Goal: Navigation & Orientation: Find specific page/section

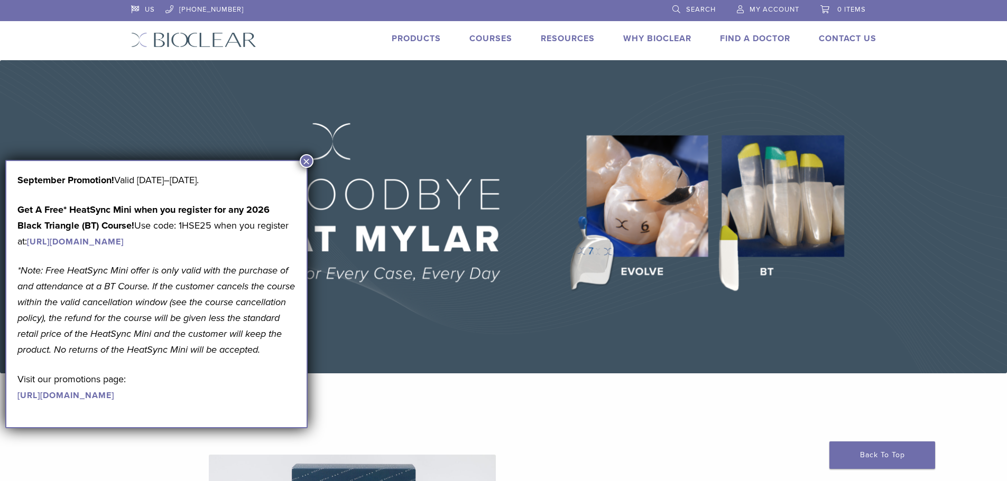
click at [829, 228] on img at bounding box center [503, 216] width 1007 height 313
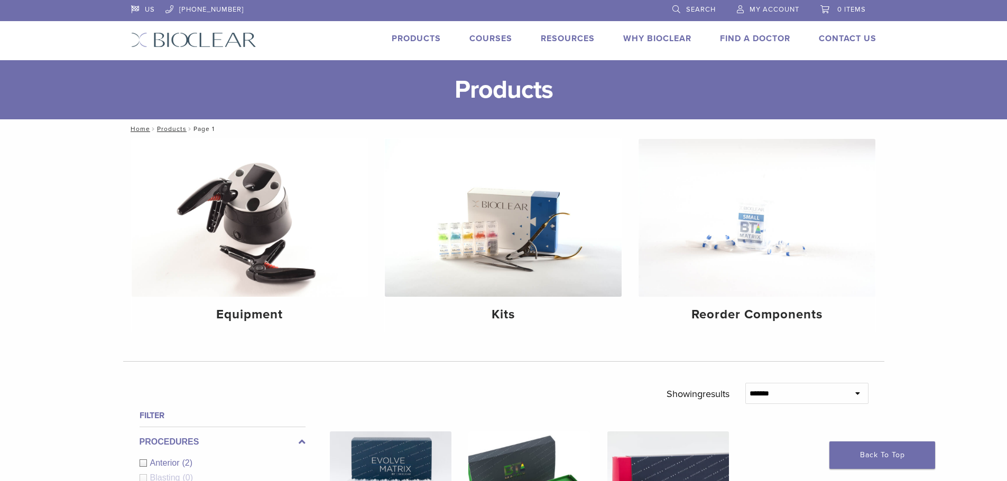
click at [408, 44] on li "Products" at bounding box center [416, 38] width 49 height 13
click at [404, 38] on link "Products" at bounding box center [416, 38] width 49 height 11
